Goal: Task Accomplishment & Management: Use online tool/utility

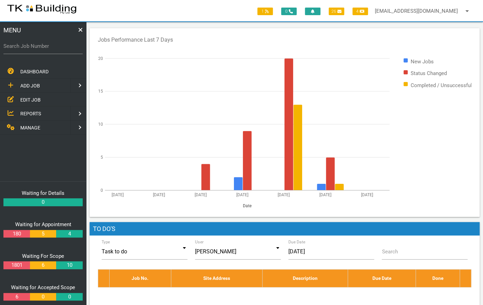
click at [24, 98] on span "EDIT JOB" at bounding box center [30, 100] width 20 height 6
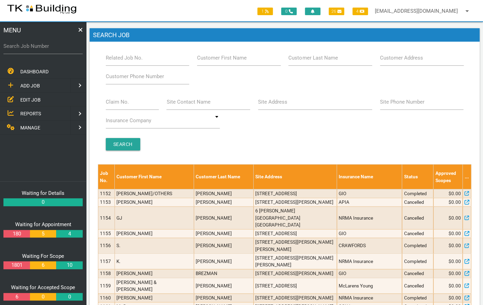
click at [136, 59] on label "Related Job No." at bounding box center [124, 58] width 37 height 8
click at [136, 59] on input "Related Job No." at bounding box center [148, 58] width 84 height 16
type input "27653"
click at [120, 148] on input "Search" at bounding box center [123, 144] width 34 height 12
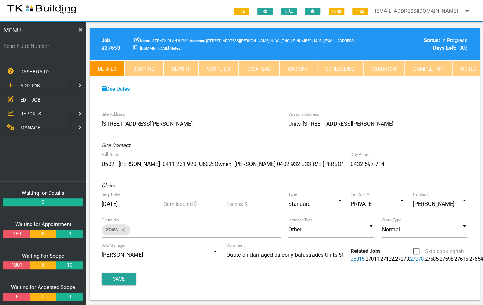
click at [467, 67] on link "Notes" at bounding box center [469, 68] width 32 height 17
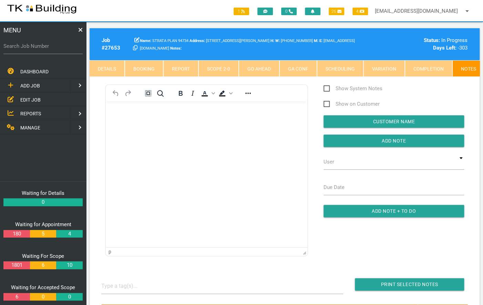
scroll to position [77, 0]
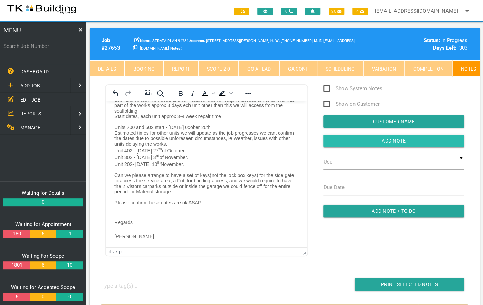
click at [396, 144] on input "button" at bounding box center [394, 141] width 141 height 12
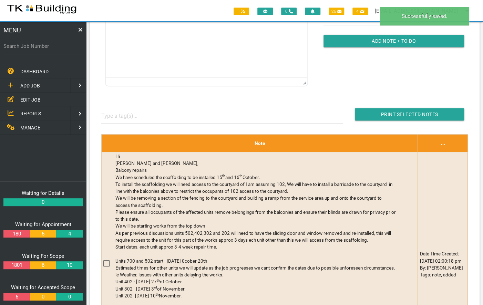
scroll to position [178, 0]
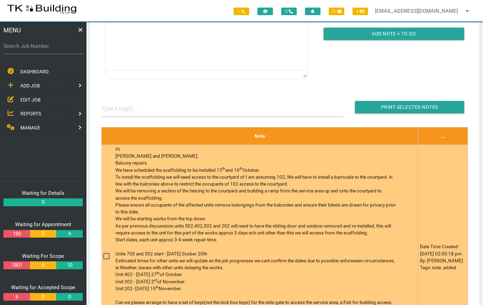
click at [106, 258] on span at bounding box center [109, 256] width 12 height 9
click at [106, 257] on input "checkbox" at bounding box center [105, 254] width 4 height 4
checkbox input "true"
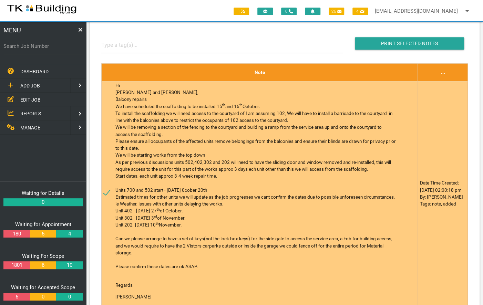
scroll to position [230, 0]
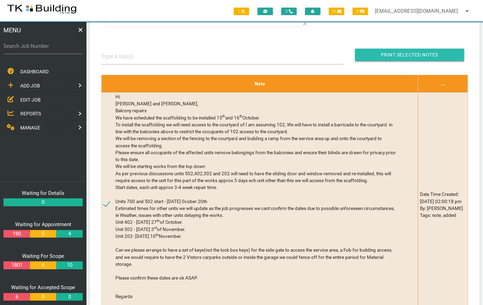
click at [409, 57] on input "Print Selected Notes" at bounding box center [409, 55] width 109 height 12
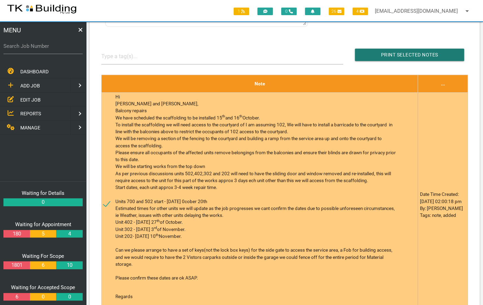
scroll to position [0, 0]
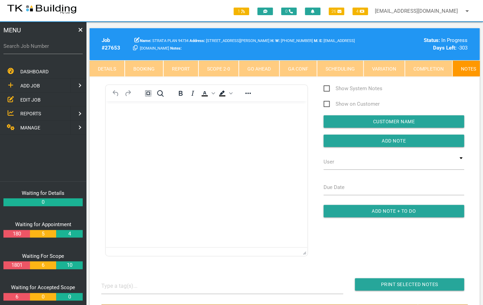
click at [30, 98] on span "EDIT JOB" at bounding box center [30, 100] width 20 height 6
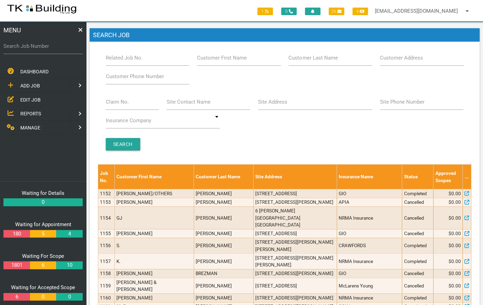
click at [276, 104] on label "Site Address" at bounding box center [272, 102] width 29 height 8
click at [276, 104] on input "Site Address" at bounding box center [315, 102] width 114 height 16
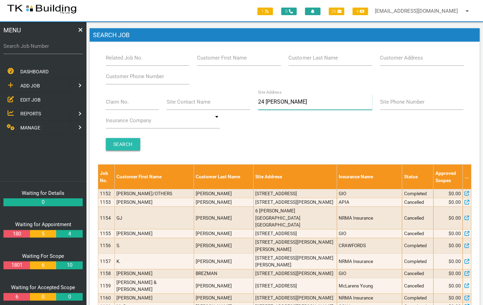
type input "24 [PERSON_NAME]"
click at [118, 145] on input "Search" at bounding box center [123, 144] width 34 height 12
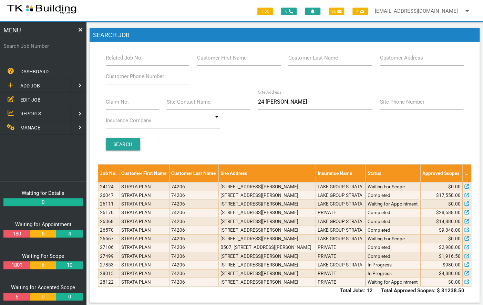
click at [113, 60] on label "Related Job No." at bounding box center [124, 58] width 37 height 8
click at [113, 60] on input "Related Job No." at bounding box center [148, 58] width 84 height 16
type input "27886"
type input "2"
click at [129, 140] on input "Search" at bounding box center [123, 144] width 34 height 12
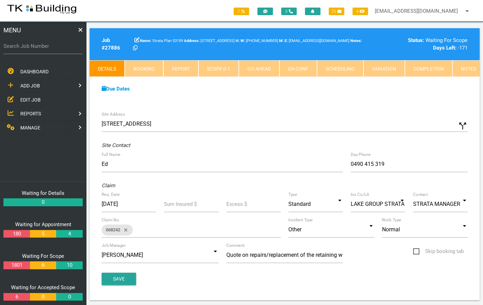
click at [458, 71] on link "Notes" at bounding box center [469, 68] width 32 height 17
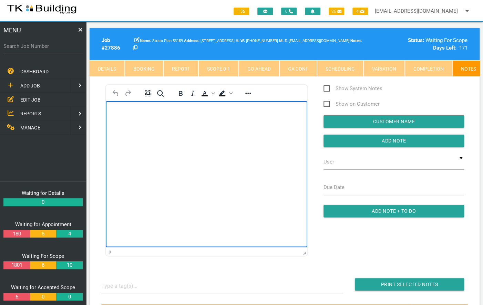
click at [179, 133] on html at bounding box center [207, 116] width 202 height 31
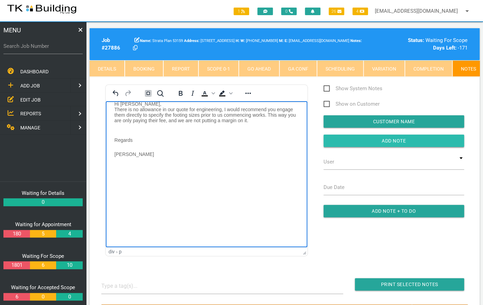
click at [410, 145] on input "button" at bounding box center [394, 141] width 141 height 12
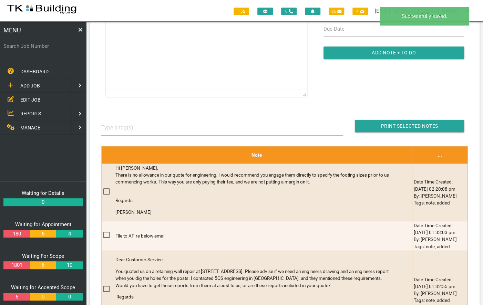
scroll to position [159, 0]
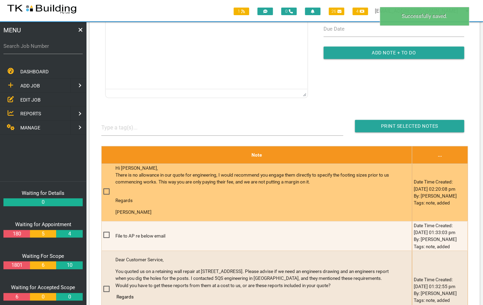
click at [106, 196] on span at bounding box center [109, 192] width 12 height 9
click at [106, 192] on input "checkbox" at bounding box center [105, 190] width 4 height 4
checkbox input "true"
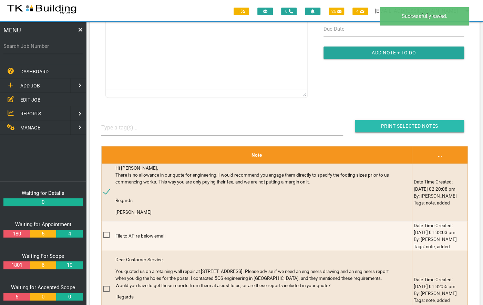
click at [408, 131] on input "Print Selected Notes" at bounding box center [409, 126] width 109 height 12
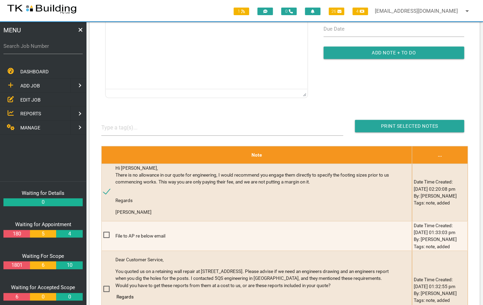
click at [28, 97] on span "EDIT JOB" at bounding box center [30, 100] width 20 height 6
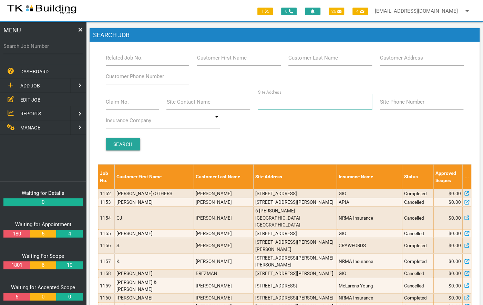
click at [270, 107] on input "Site Address" at bounding box center [315, 102] width 114 height 16
type input "48 Zaara"
click at [129, 143] on input "Search" at bounding box center [123, 144] width 34 height 12
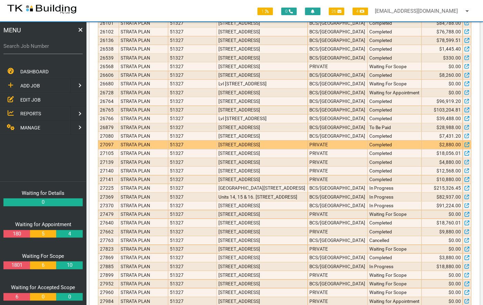
scroll to position [340, 0]
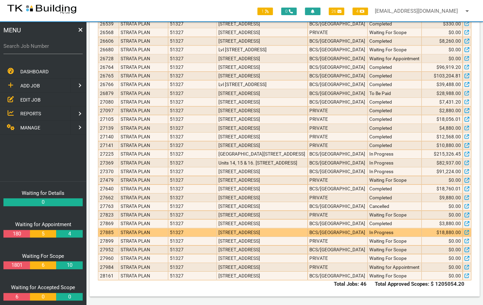
click at [144, 228] on td "STRATA PLAN" at bounding box center [143, 232] width 49 height 9
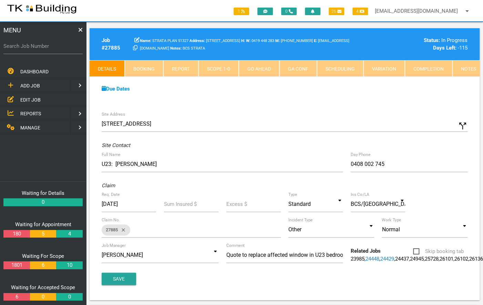
click at [466, 73] on link "Notes" at bounding box center [469, 68] width 32 height 17
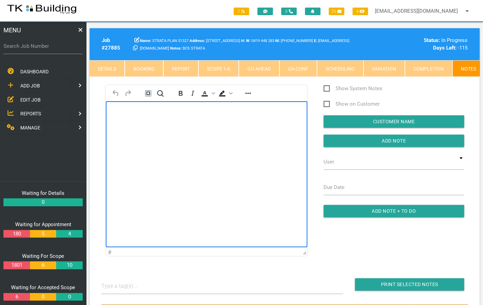
click at [125, 120] on body "Rich Text Area. Press ALT-0 for help." at bounding box center [207, 121] width 202 height 23
click at [290, 113] on p "Sent email to [PERSON_NAME] at G [PERSON_NAME] to provide a quote for the suppl…" at bounding box center [206, 115] width 184 height 11
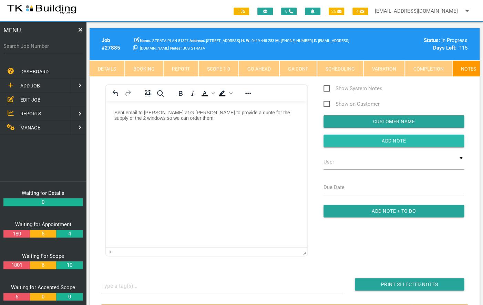
click at [435, 147] on input "button" at bounding box center [394, 141] width 141 height 12
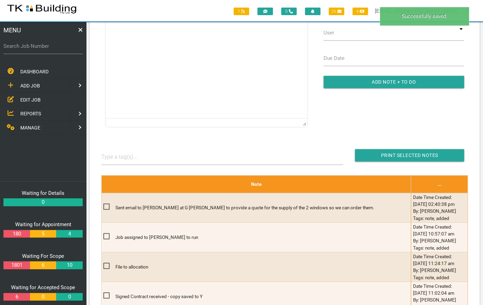
scroll to position [130, 0]
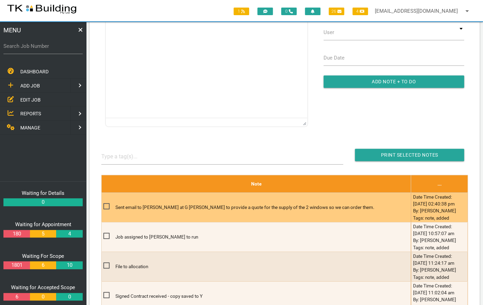
click at [103, 211] on span at bounding box center [109, 206] width 12 height 9
click at [103, 207] on input "checkbox" at bounding box center [105, 204] width 4 height 4
checkbox input "true"
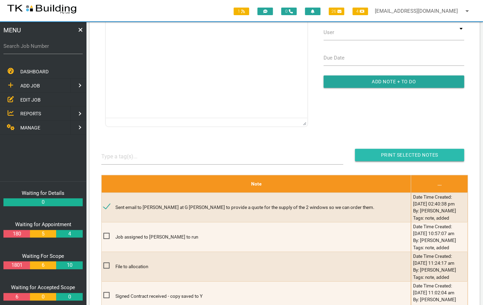
click at [412, 158] on input "button" at bounding box center [409, 155] width 109 height 12
